Goal: Transaction & Acquisition: Purchase product/service

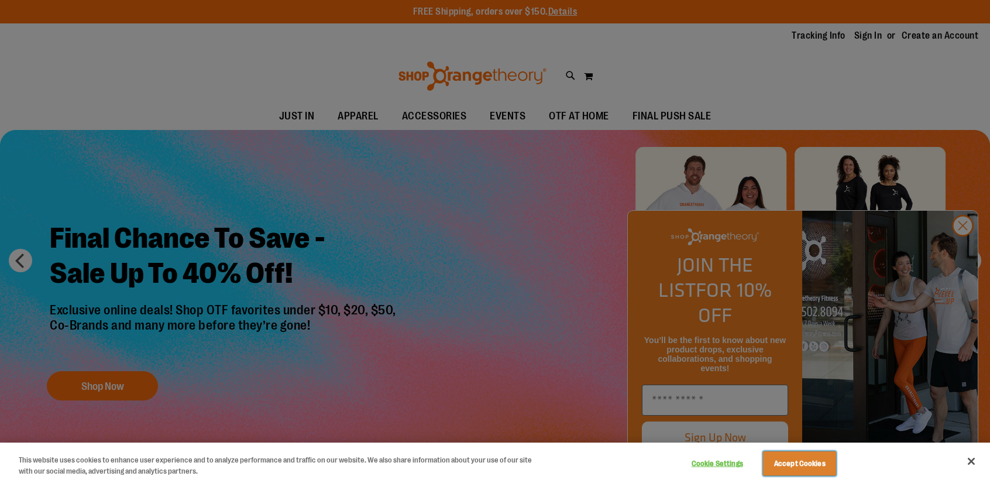
click at [815, 456] on button "Accept Cookies" at bounding box center [799, 463] width 73 height 25
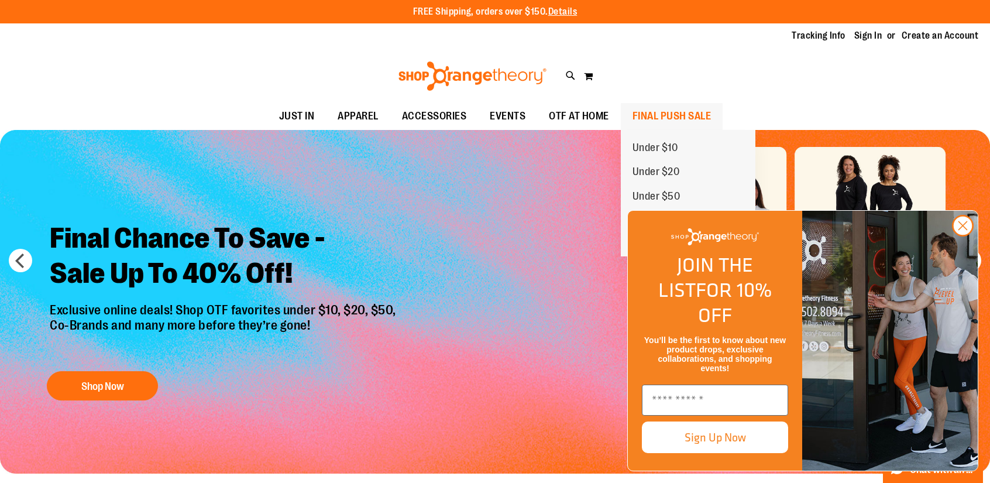
click at [670, 116] on span "FINAL PUSH SALE" at bounding box center [671, 116] width 79 height 26
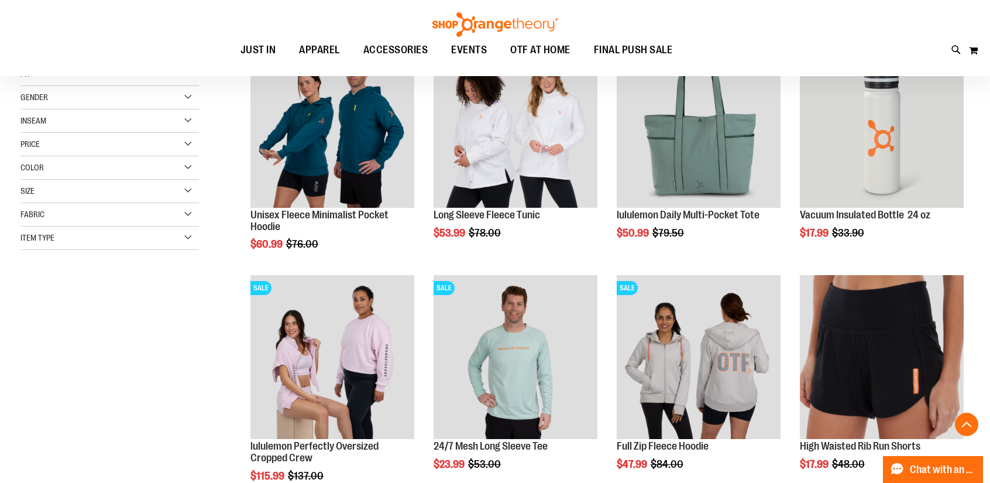
scroll to position [292, 0]
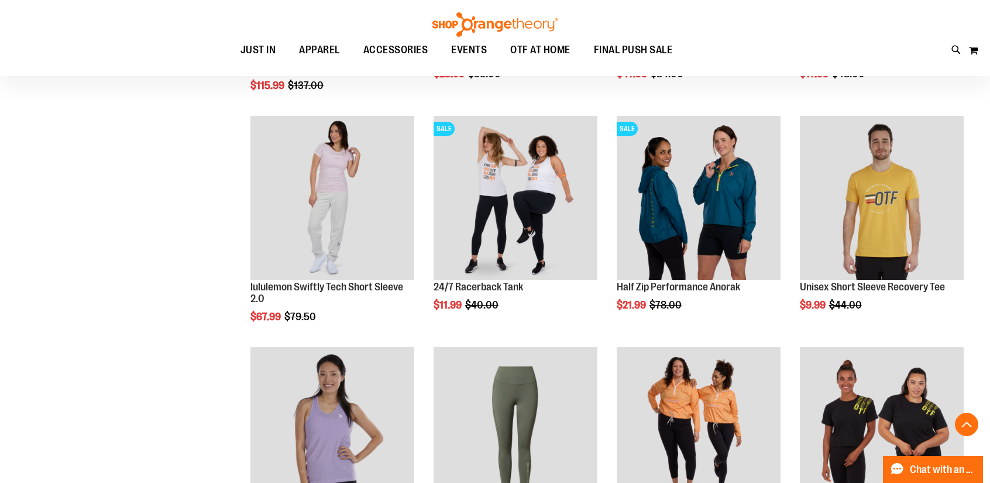
scroll to position [877, 0]
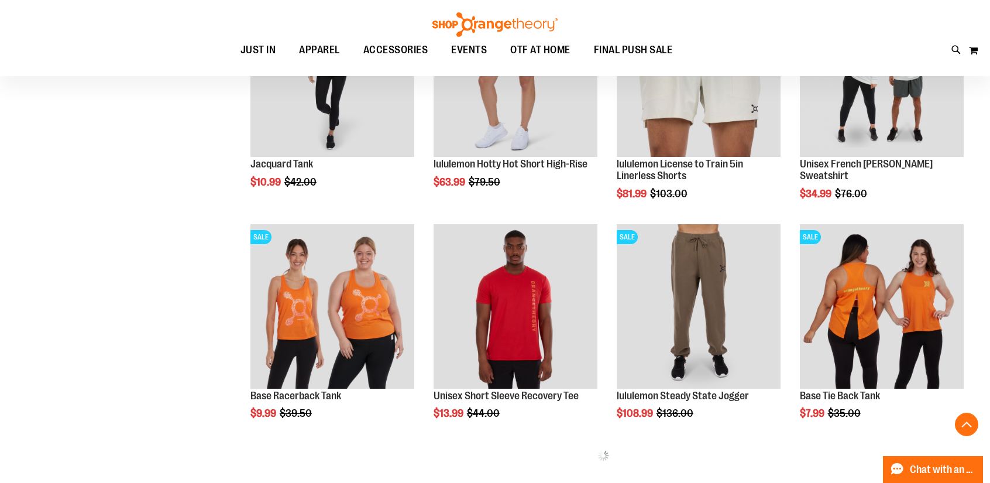
scroll to position [1072, 0]
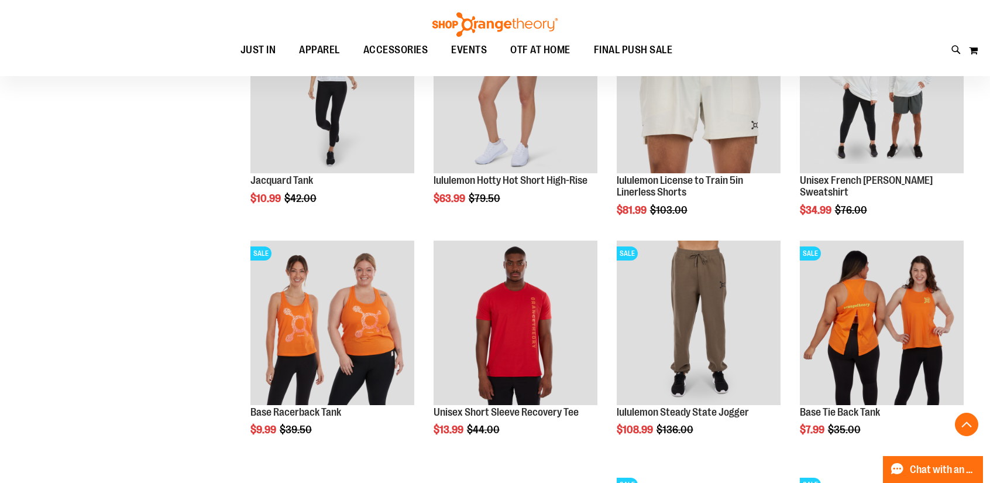
scroll to position [1170, 0]
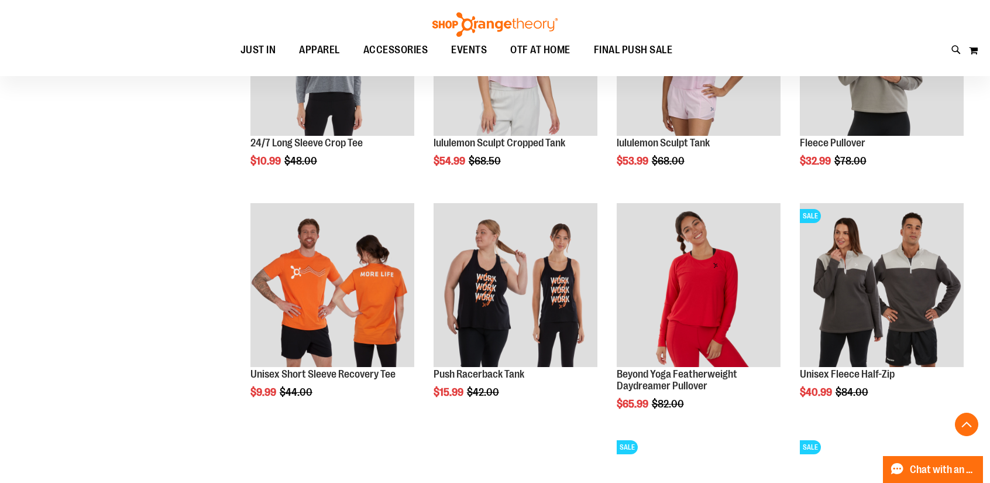
scroll to position [1657, 0]
